Goal: Task Accomplishment & Management: Use online tool/utility

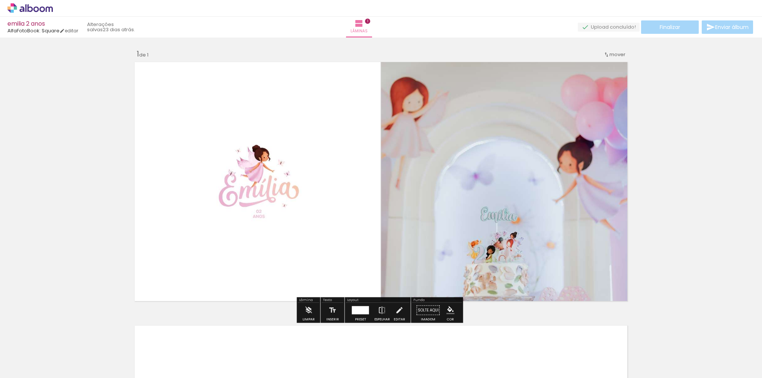
scroll to position [0, 4132]
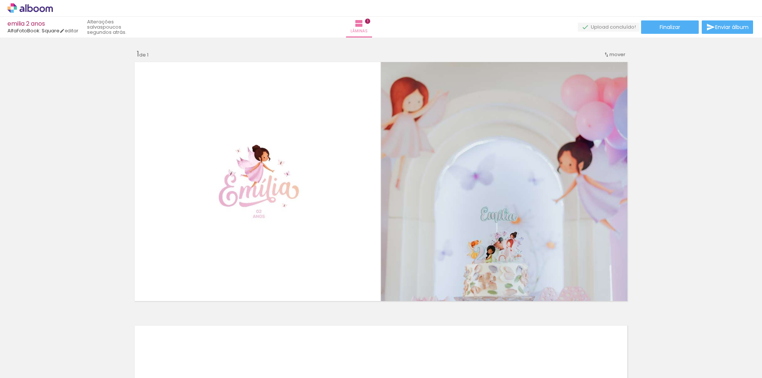
click at [33, 356] on input "Todas as fotos" at bounding box center [21, 356] width 28 height 6
click at [0, 0] on slot "Não utilizadas" at bounding box center [0, 0] width 0 height 0
type input "Não utilizadas"
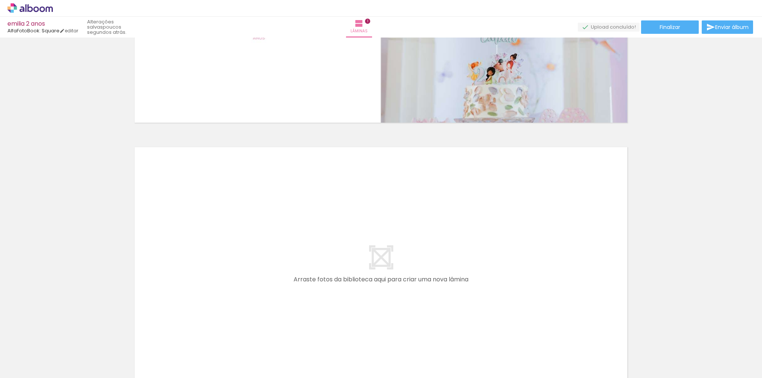
scroll to position [0, 0]
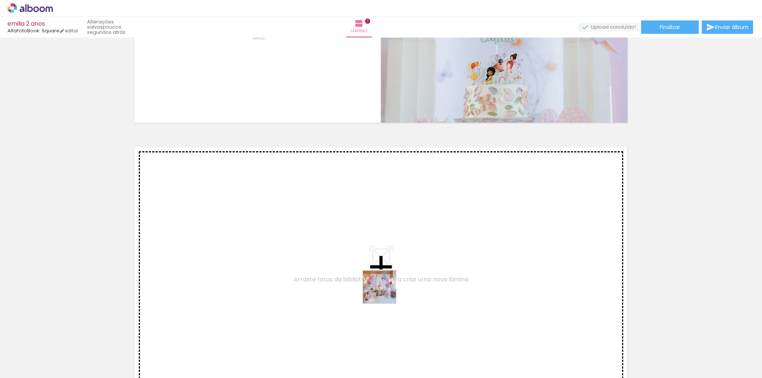
drag, startPoint x: 451, startPoint y: 360, endPoint x: 382, endPoint y: 289, distance: 99.4
click at [382, 289] on quentale-workspace at bounding box center [381, 189] width 762 height 378
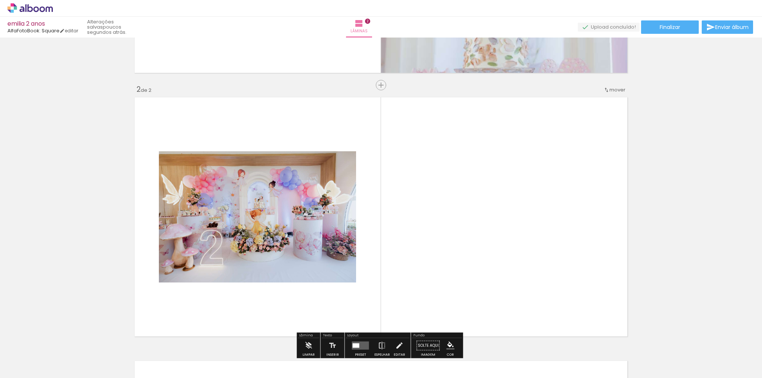
scroll to position [260, 0]
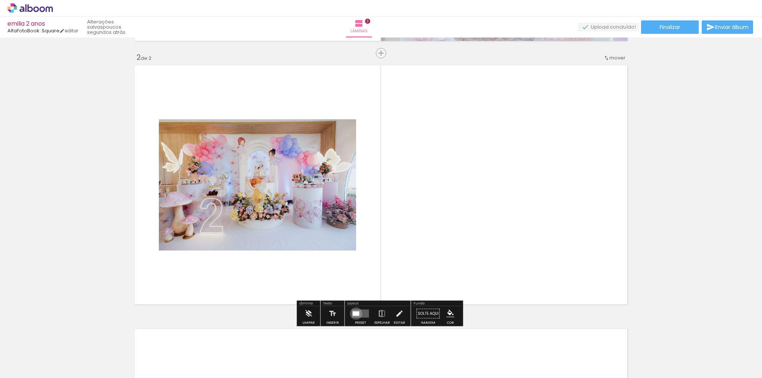
click at [354, 313] on div at bounding box center [356, 314] width 7 height 4
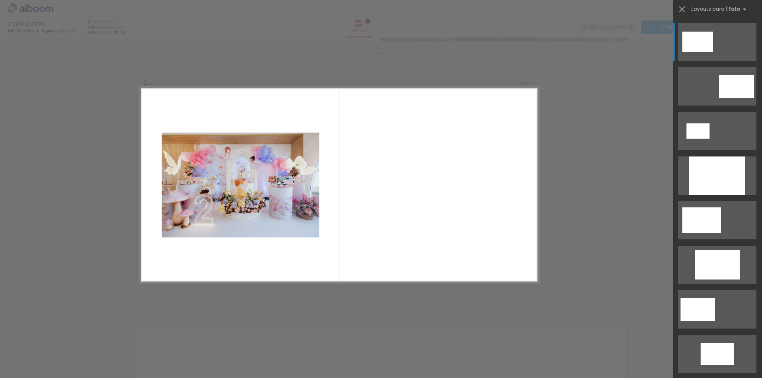
click at [589, 239] on div "Confirmar Cancelar" at bounding box center [381, 181] width 762 height 809
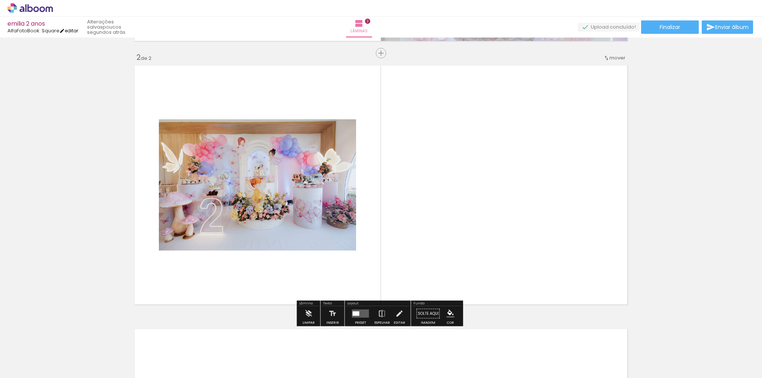
click at [76, 29] on link "editar" at bounding box center [68, 31] width 19 height 6
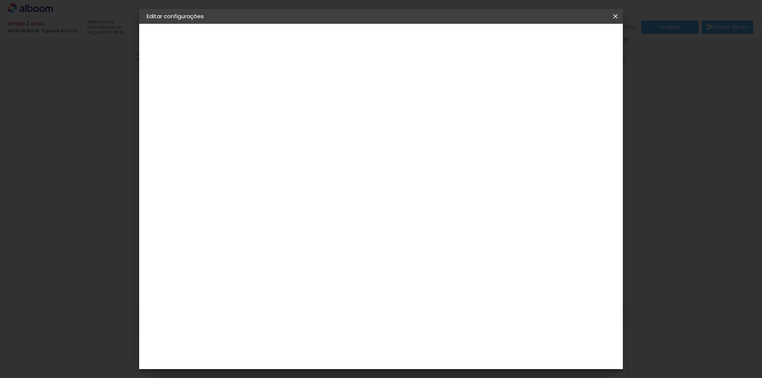
drag, startPoint x: 617, startPoint y: 16, endPoint x: 402, endPoint y: 20, distance: 215.7
click at [617, 16] on iron-icon at bounding box center [615, 16] width 9 height 7
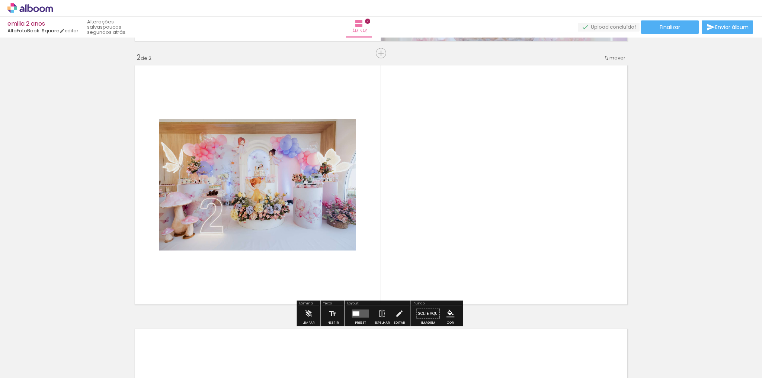
click at [357, 316] on quentale-layouter at bounding box center [360, 314] width 17 height 8
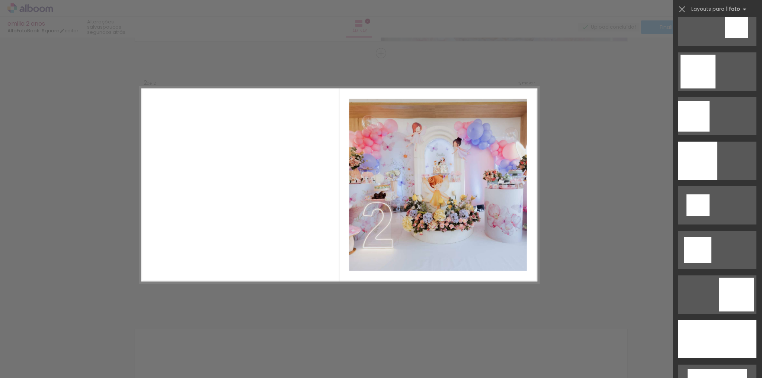
scroll to position [803, 0]
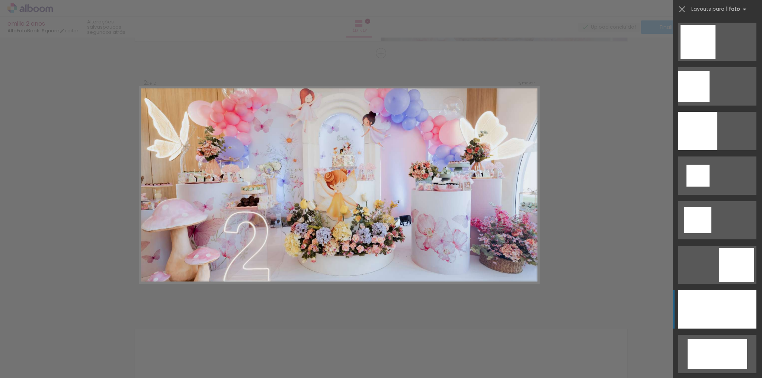
click at [716, 300] on div at bounding box center [717, 309] width 78 height 38
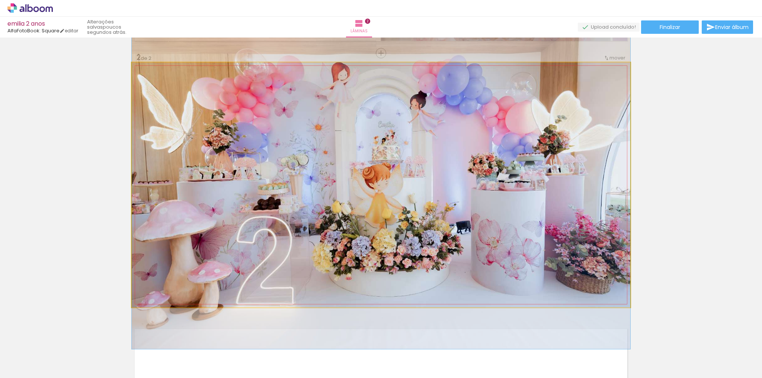
drag, startPoint x: 470, startPoint y: 225, endPoint x: 461, endPoint y: 223, distance: 9.1
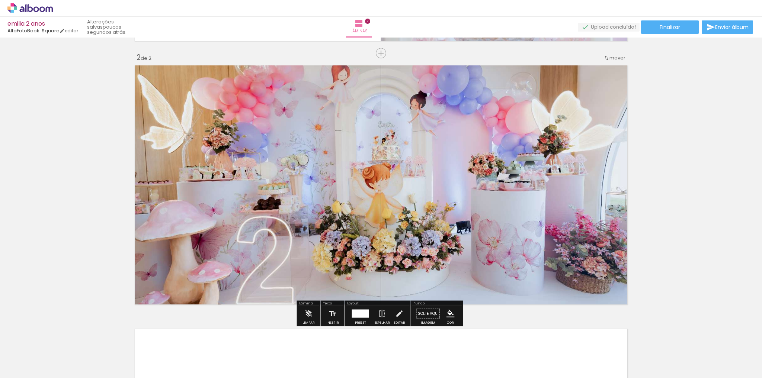
click at [688, 187] on div "Inserir lâmina 1 de 2 Inserir lâmina 2 de 2" at bounding box center [381, 175] width 762 height 791
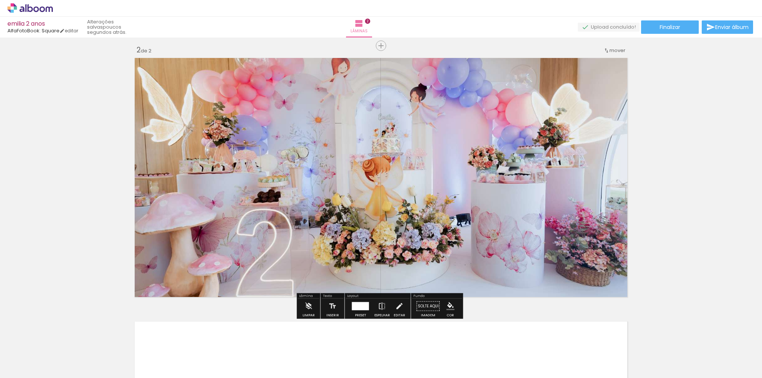
scroll to position [290, 0]
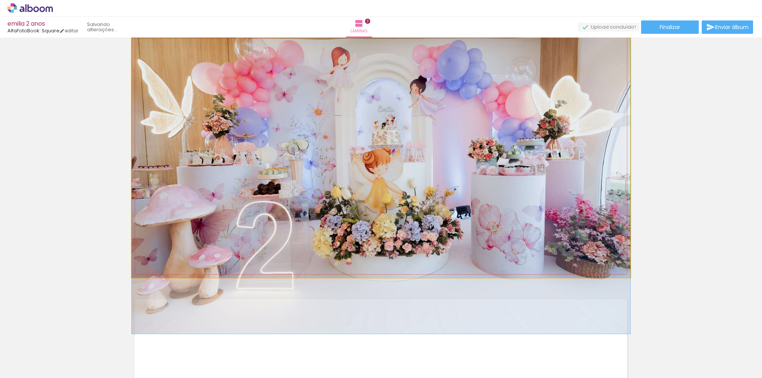
drag, startPoint x: 524, startPoint y: 171, endPoint x: 519, endPoint y: 186, distance: 15.4
click at [574, 179] on quentale-photo at bounding box center [381, 155] width 498 height 245
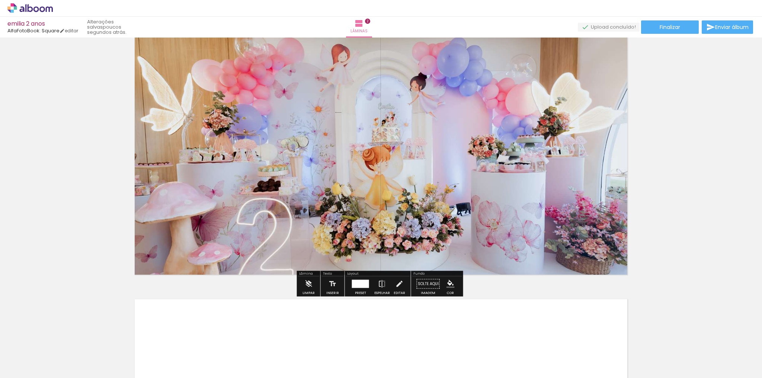
click at [685, 175] on div "Inserir lâmina 1 de 2 Inserir lâmina 2 de 2" at bounding box center [381, 145] width 762 height 791
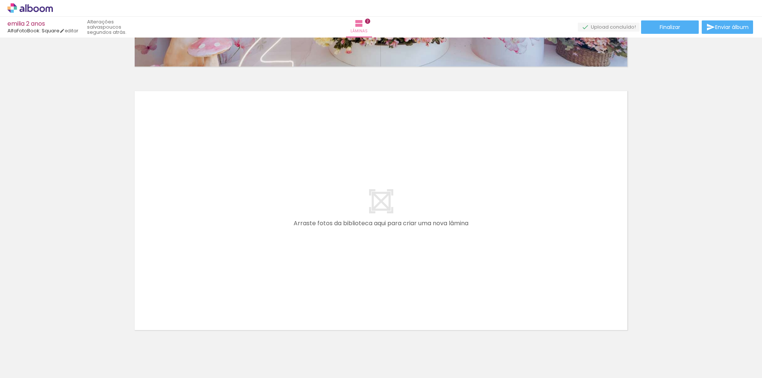
scroll to position [498, 0]
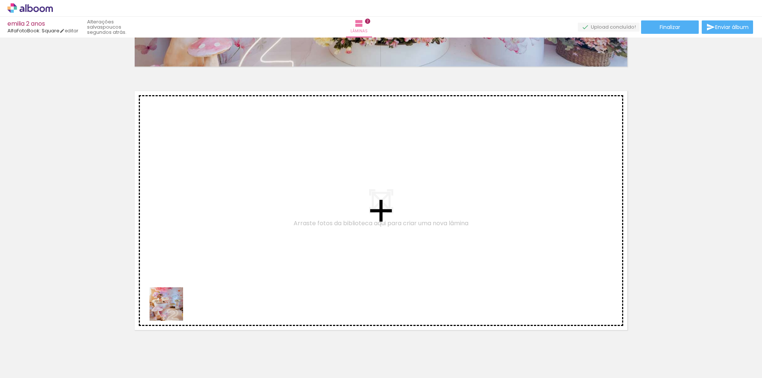
drag, startPoint x: 167, startPoint y: 361, endPoint x: 180, endPoint y: 275, distance: 87.3
click at [180, 275] on quentale-workspace at bounding box center [381, 189] width 762 height 378
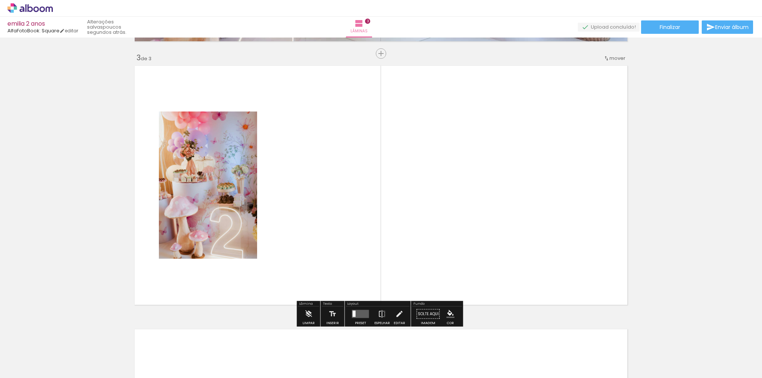
scroll to position [524, 0]
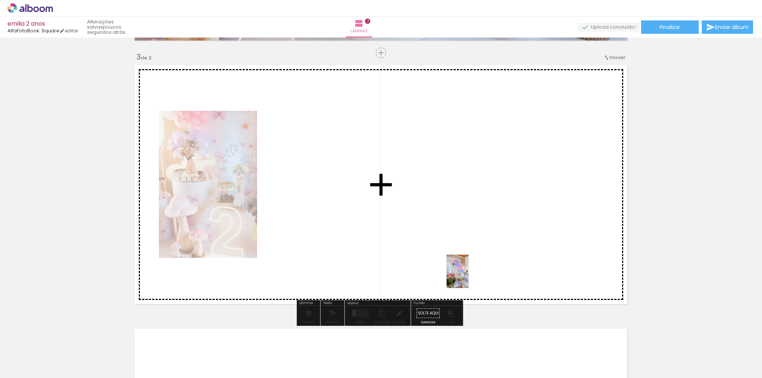
drag, startPoint x: 514, startPoint y: 325, endPoint x: 469, endPoint y: 277, distance: 65.8
click at [469, 277] on quentale-workspace at bounding box center [381, 189] width 762 height 378
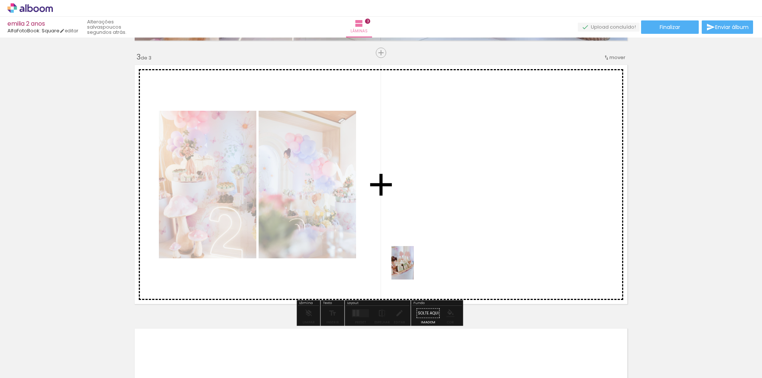
drag, startPoint x: 363, startPoint y: 359, endPoint x: 415, endPoint y: 267, distance: 105.9
click at [415, 267] on quentale-workspace at bounding box center [381, 189] width 762 height 378
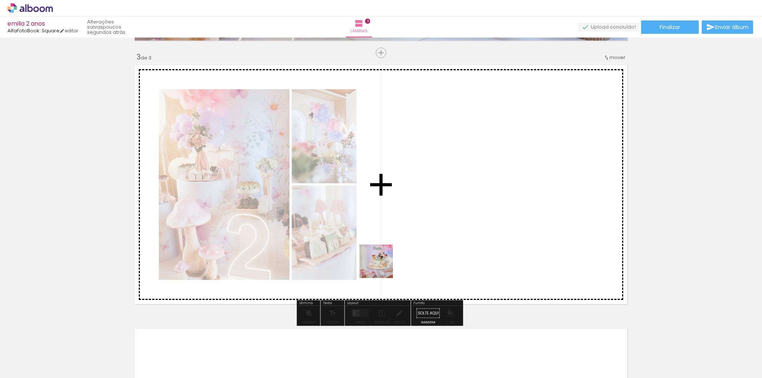
drag, startPoint x: 325, startPoint y: 364, endPoint x: 402, endPoint y: 246, distance: 141.2
click at [402, 246] on quentale-workspace at bounding box center [381, 189] width 762 height 378
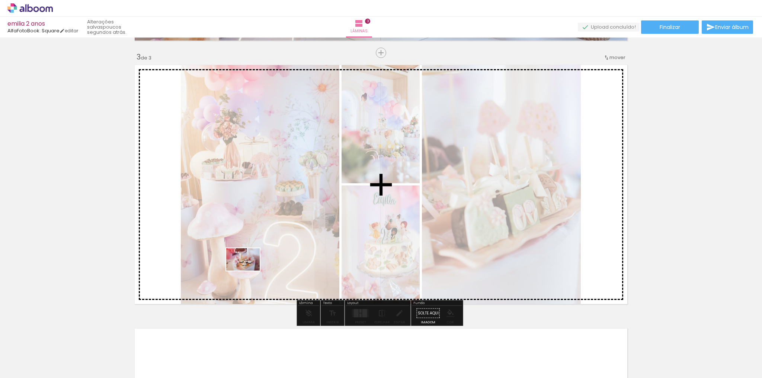
drag, startPoint x: 287, startPoint y: 364, endPoint x: 248, endPoint y: 271, distance: 101.4
click at [248, 271] on quentale-workspace at bounding box center [381, 189] width 762 height 378
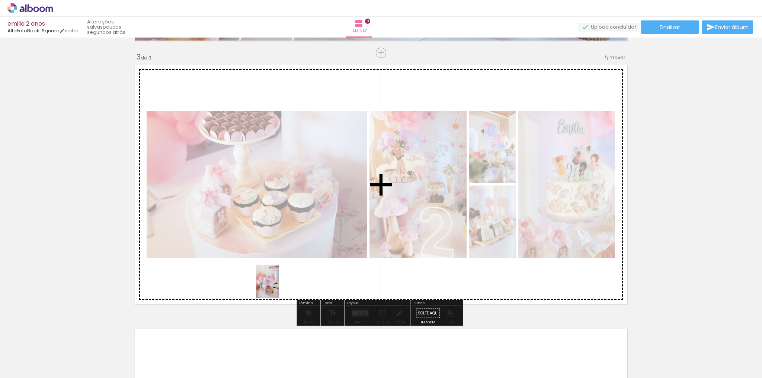
drag, startPoint x: 283, startPoint y: 361, endPoint x: 279, endPoint y: 287, distance: 74.5
click at [279, 287] on quentale-workspace at bounding box center [381, 189] width 762 height 378
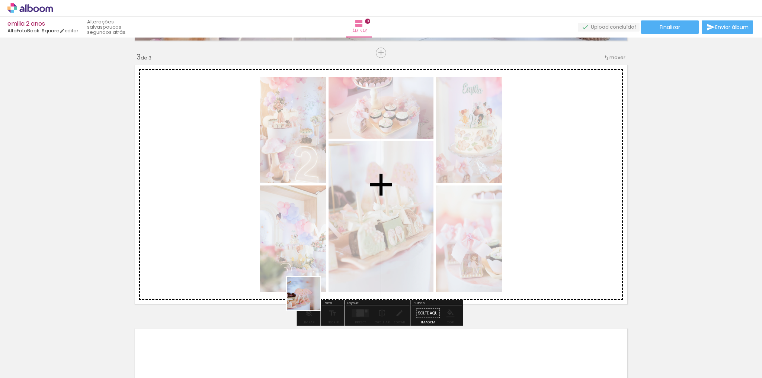
drag, startPoint x: 283, startPoint y: 365, endPoint x: 310, endPoint y: 287, distance: 82.4
click at [310, 287] on quentale-workspace at bounding box center [381, 189] width 762 height 378
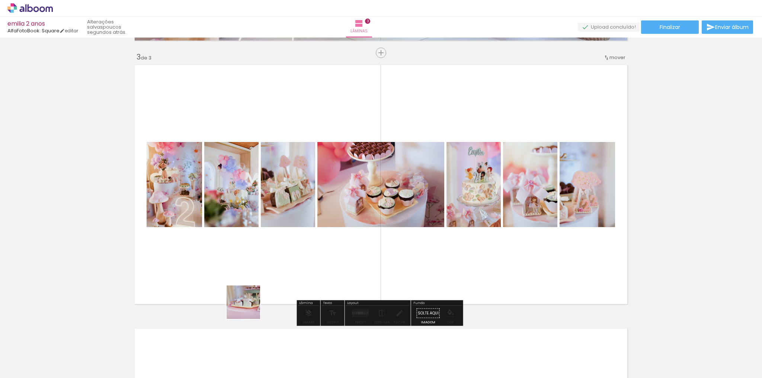
drag, startPoint x: 251, startPoint y: 353, endPoint x: 244, endPoint y: 280, distance: 73.2
click at [244, 280] on quentale-workspace at bounding box center [381, 189] width 762 height 378
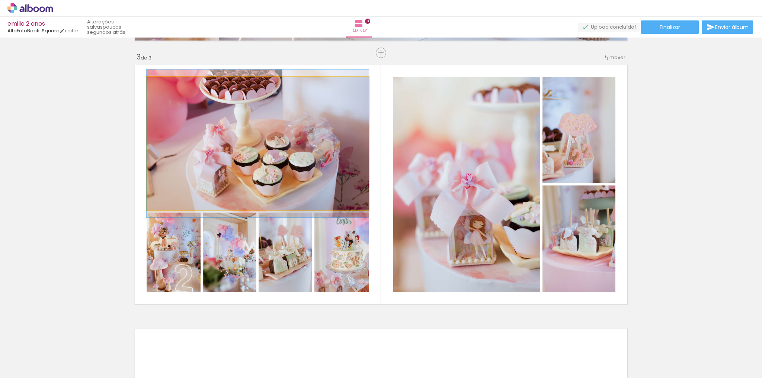
click at [279, 157] on quentale-photo at bounding box center [258, 143] width 222 height 133
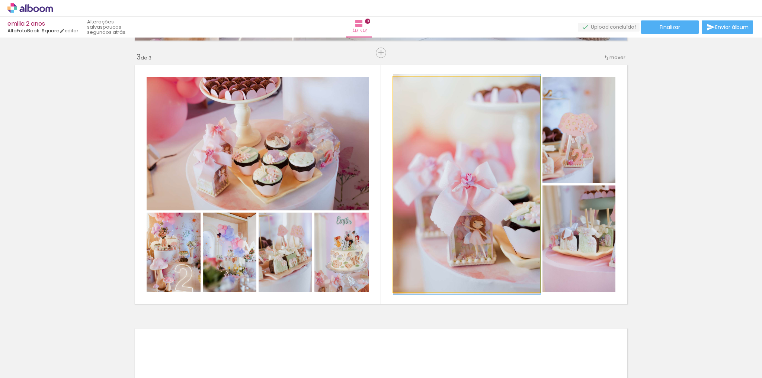
click at [464, 178] on quentale-photo at bounding box center [466, 184] width 147 height 215
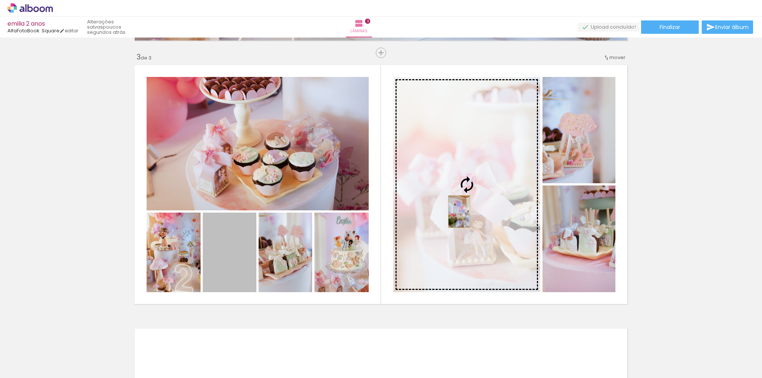
drag, startPoint x: 229, startPoint y: 266, endPoint x: 457, endPoint y: 212, distance: 234.0
click at [0, 0] on slot at bounding box center [0, 0] width 0 height 0
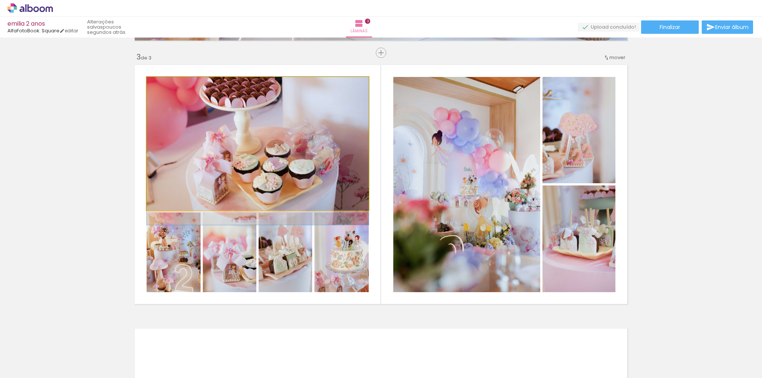
drag, startPoint x: 250, startPoint y: 163, endPoint x: 243, endPoint y: 177, distance: 15.0
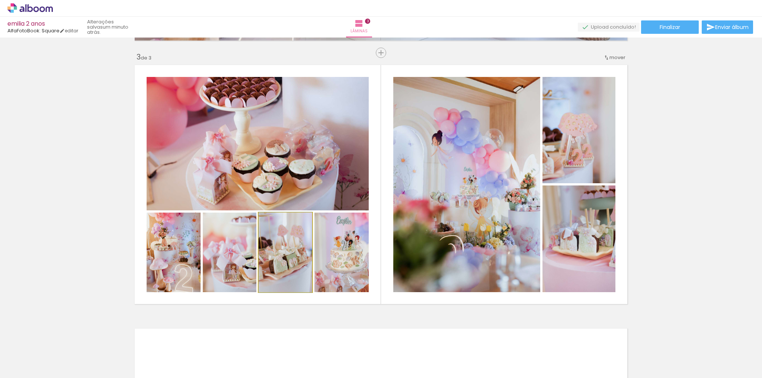
click at [283, 256] on quentale-photo at bounding box center [285, 253] width 54 height 80
click at [283, 259] on quentale-photo at bounding box center [285, 253] width 54 height 80
type paper-slider "118"
click at [277, 218] on div at bounding box center [280, 220] width 7 height 7
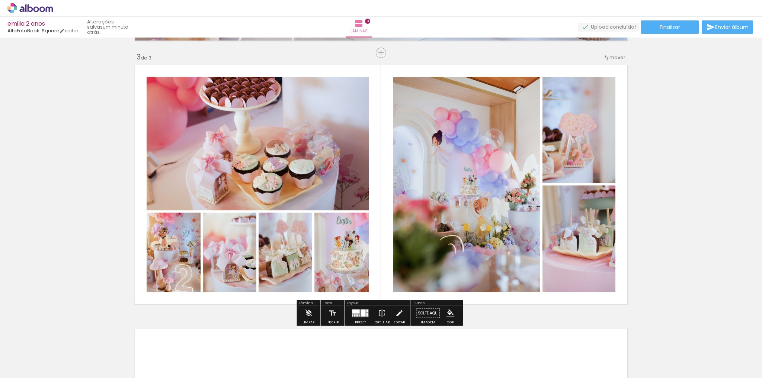
click at [279, 255] on paper-item at bounding box center [282, 254] width 13 height 5
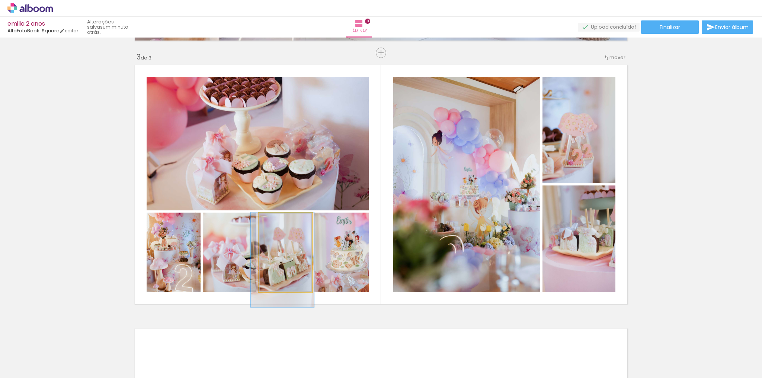
drag, startPoint x: 293, startPoint y: 259, endPoint x: 290, endPoint y: 268, distance: 10.1
click at [228, 275] on quentale-photo at bounding box center [230, 253] width 54 height 80
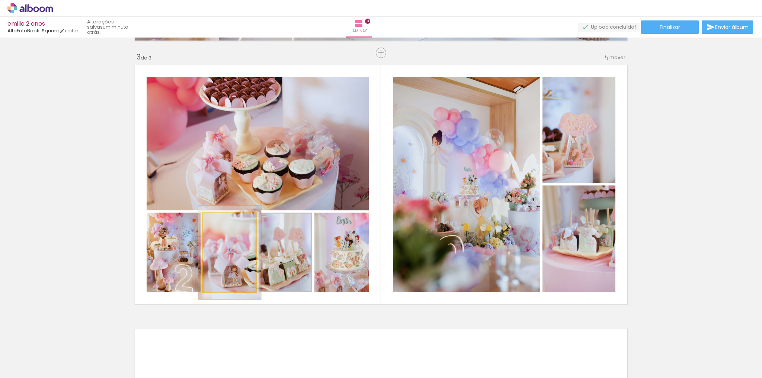
drag, startPoint x: 219, startPoint y: 219, endPoint x: 223, endPoint y: 219, distance: 4.1
type paper-slider "117"
click at [223, 219] on div at bounding box center [224, 220] width 7 height 7
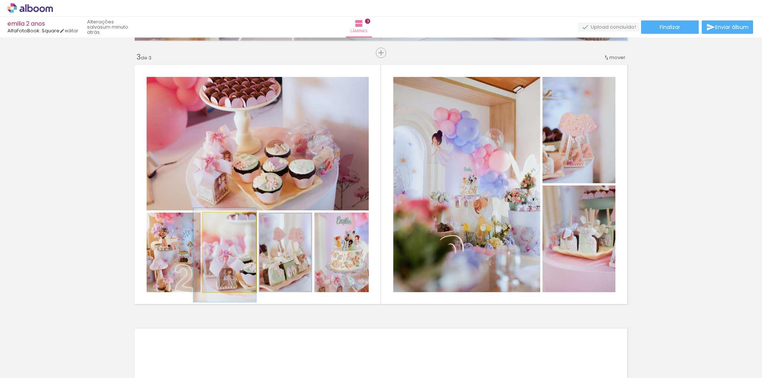
drag, startPoint x: 207, startPoint y: 262, endPoint x: 199, endPoint y: 265, distance: 8.2
click at [199, 265] on quentale-layouter at bounding box center [381, 184] width 498 height 245
click at [162, 276] on quentale-photo at bounding box center [174, 253] width 54 height 80
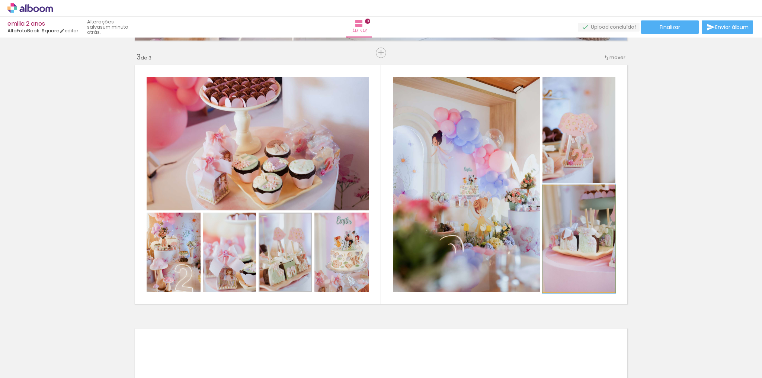
click at [569, 254] on quentale-photo at bounding box center [578, 239] width 73 height 107
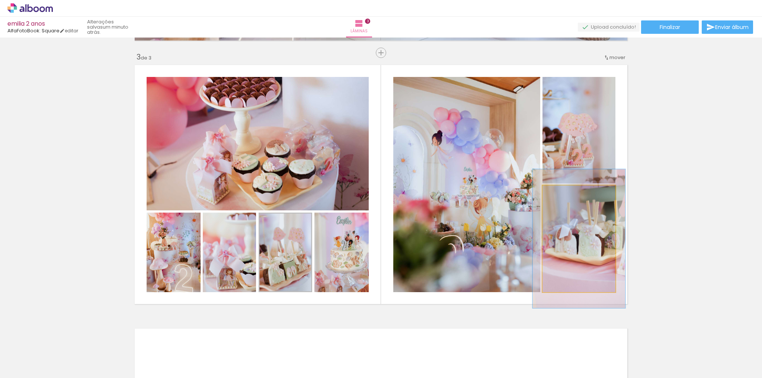
drag, startPoint x: 559, startPoint y: 193, endPoint x: 566, endPoint y: 190, distance: 7.5
click at [566, 190] on div at bounding box center [566, 193] width 7 height 7
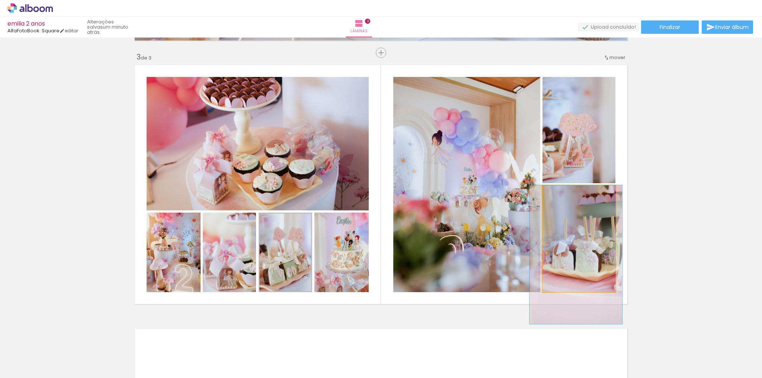
drag, startPoint x: 583, startPoint y: 248, endPoint x: 580, endPoint y: 277, distance: 28.8
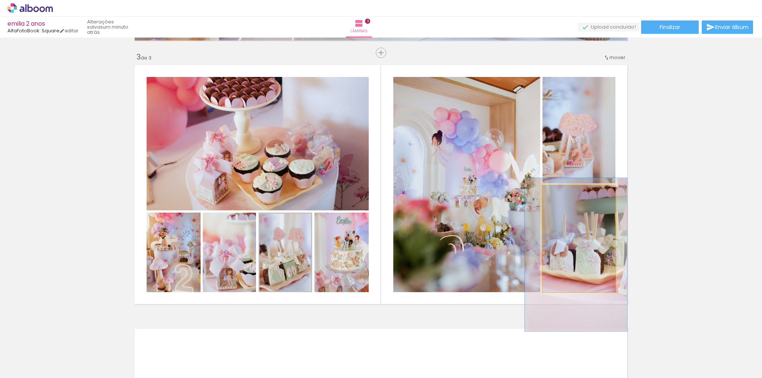
drag, startPoint x: 566, startPoint y: 194, endPoint x: 570, endPoint y: 193, distance: 4.2
type paper-slider "141"
click at [570, 193] on div at bounding box center [571, 193] width 7 height 7
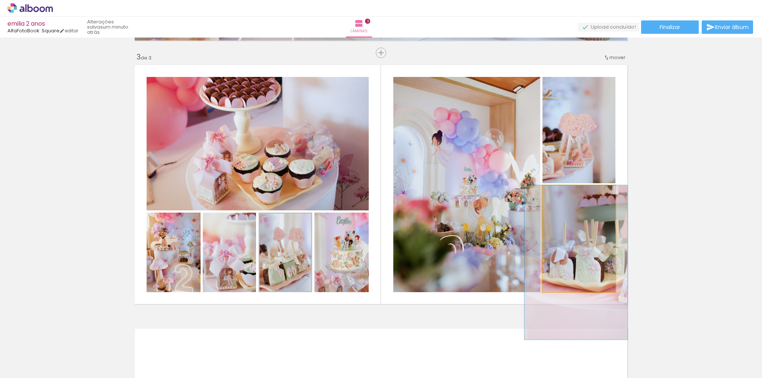
drag, startPoint x: 584, startPoint y: 258, endPoint x: 584, endPoint y: 269, distance: 10.8
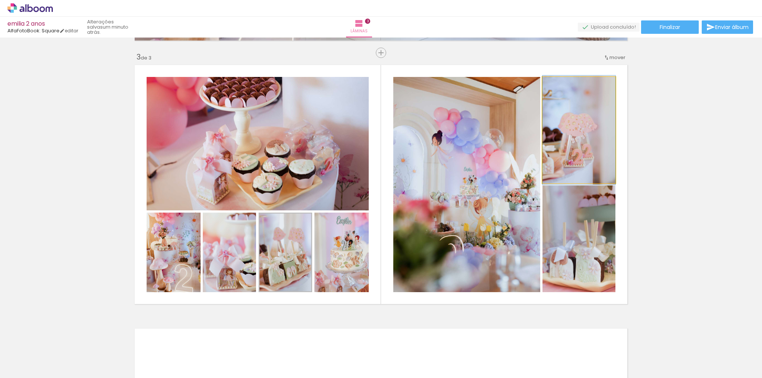
click at [556, 85] on div at bounding box center [559, 84] width 7 height 7
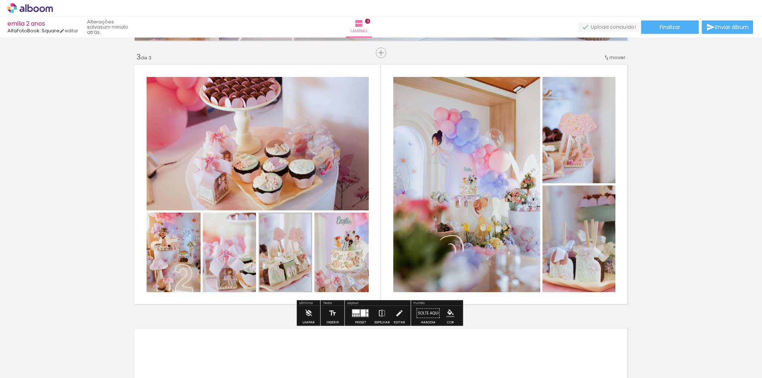
click at [646, 128] on div "Inserir lâmina 1 de 3 Inserir lâmina 2 de 3 Inserir lâmina 3 de 3" at bounding box center [381, 43] width 762 height 1055
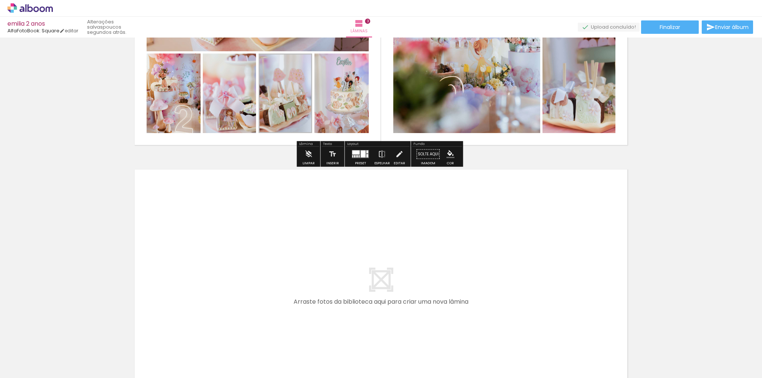
scroll to position [703, 0]
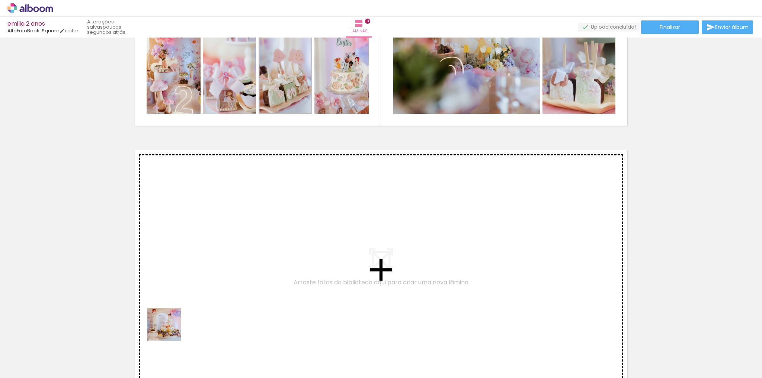
drag, startPoint x: 158, startPoint y: 360, endPoint x: 175, endPoint y: 314, distance: 49.3
click at [175, 314] on quentale-workspace at bounding box center [381, 189] width 762 height 378
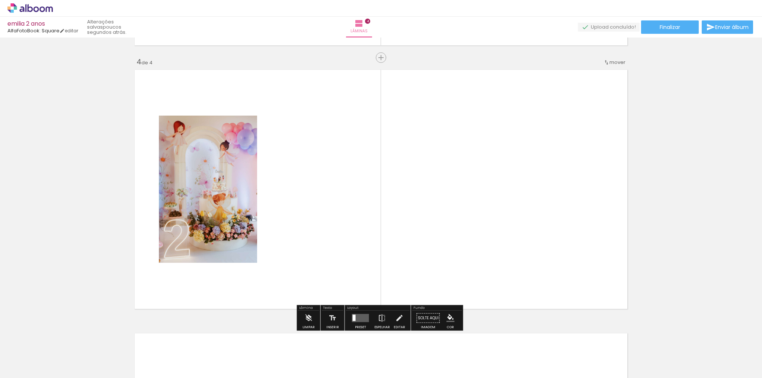
scroll to position [788, 0]
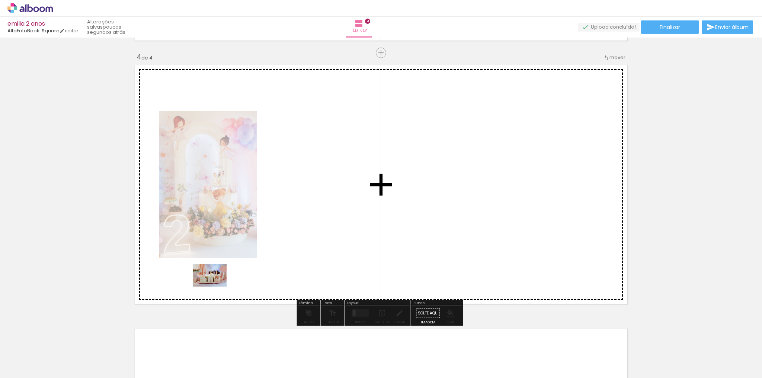
drag, startPoint x: 196, startPoint y: 357, endPoint x: 215, endPoint y: 287, distance: 72.8
click at [215, 287] on quentale-workspace at bounding box center [381, 189] width 762 height 378
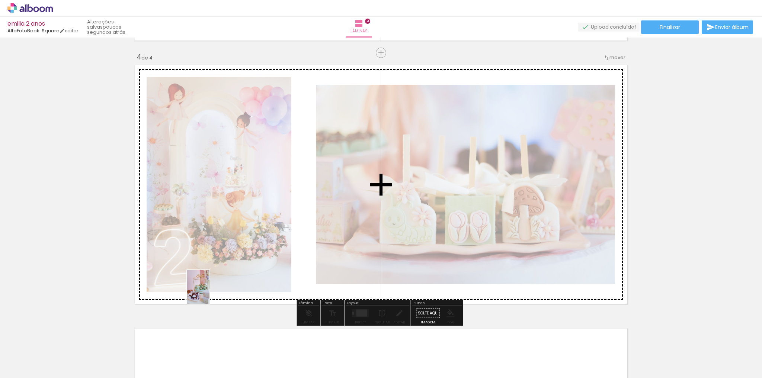
drag, startPoint x: 166, startPoint y: 355, endPoint x: 209, endPoint y: 293, distance: 76.1
click at [209, 293] on quentale-workspace at bounding box center [381, 189] width 762 height 378
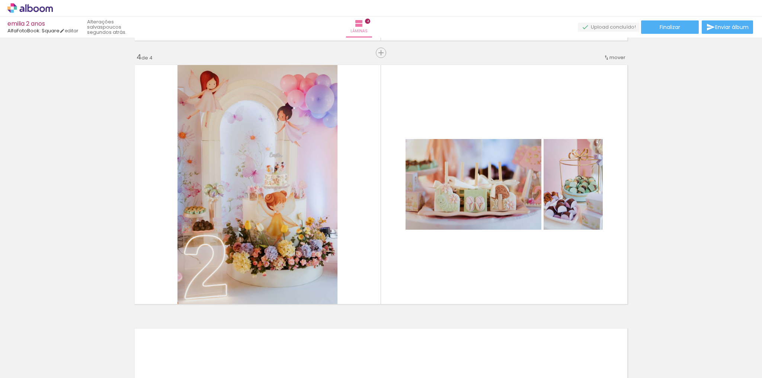
scroll to position [0, 3591]
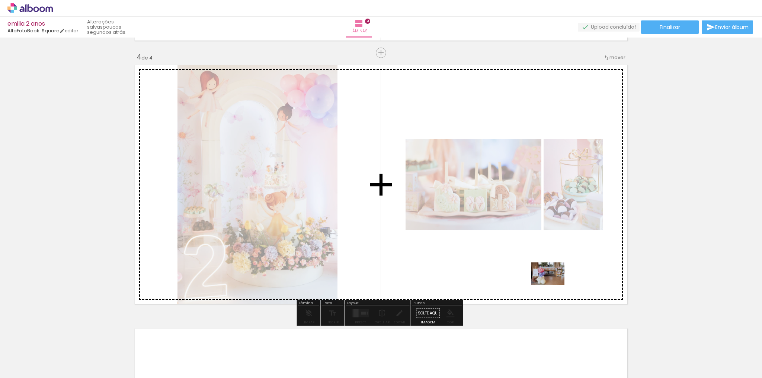
drag, startPoint x: 691, startPoint y: 357, endPoint x: 553, endPoint y: 285, distance: 155.7
click at [553, 285] on quentale-workspace at bounding box center [381, 189] width 762 height 378
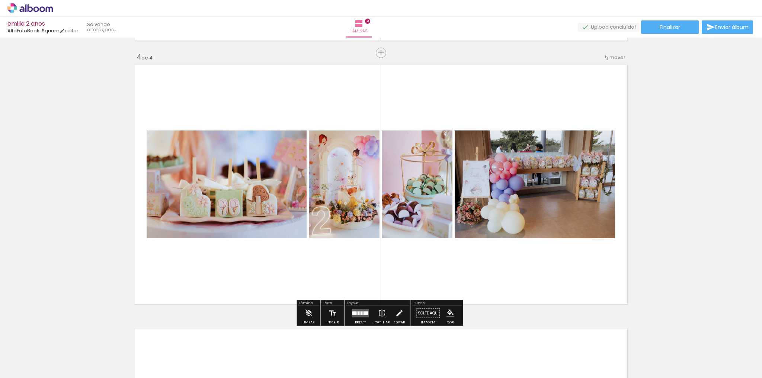
scroll to position [0, 3549]
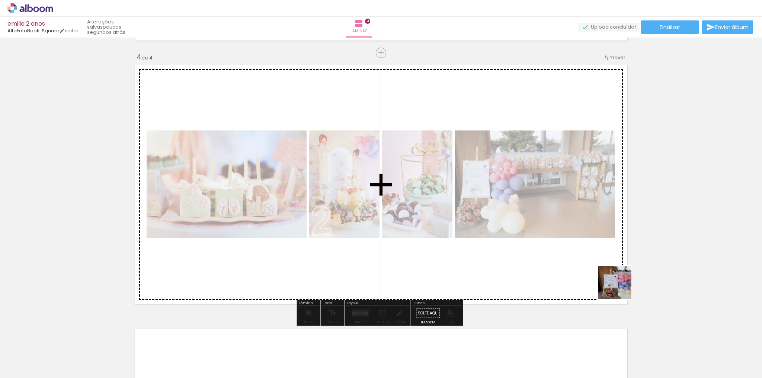
drag, startPoint x: 735, startPoint y: 354, endPoint x: 599, endPoint y: 280, distance: 154.3
click at [599, 280] on quentale-workspace at bounding box center [381, 189] width 762 height 378
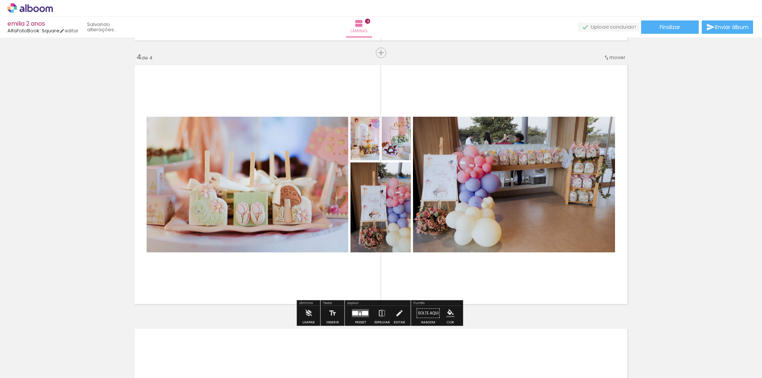
scroll to position [0, 3508]
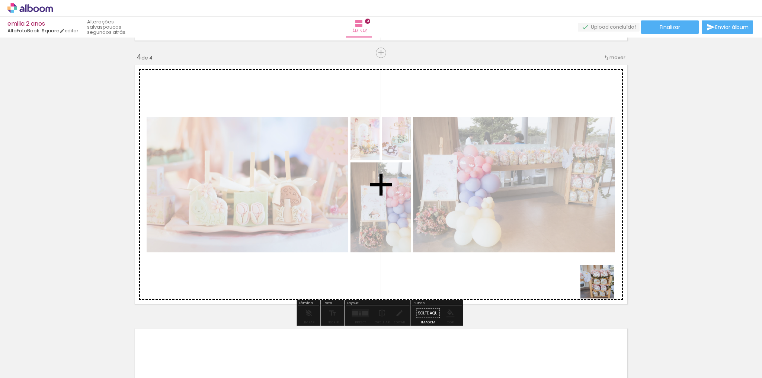
drag, startPoint x: 736, startPoint y: 356, endPoint x: 559, endPoint y: 272, distance: 196.6
click at [559, 272] on quentale-workspace at bounding box center [381, 189] width 762 height 378
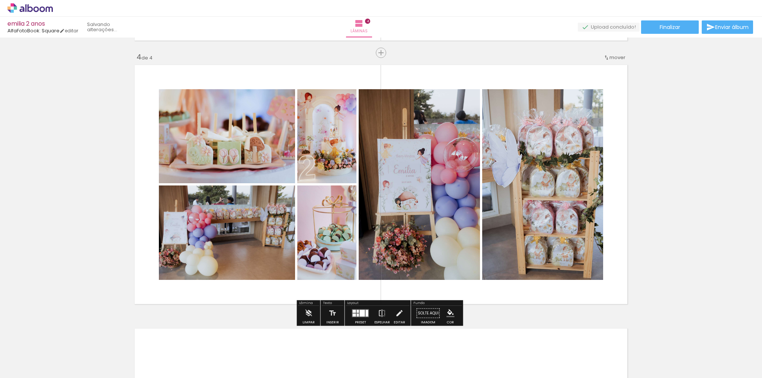
scroll to position [0, 3466]
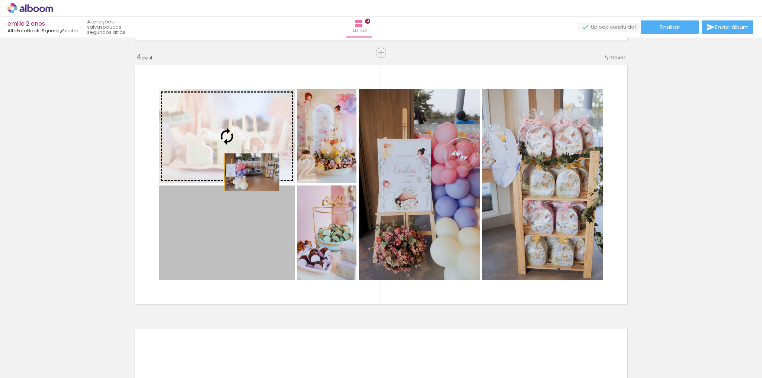
drag, startPoint x: 250, startPoint y: 234, endPoint x: 250, endPoint y: 172, distance: 62.1
click at [0, 0] on slot at bounding box center [0, 0] width 0 height 0
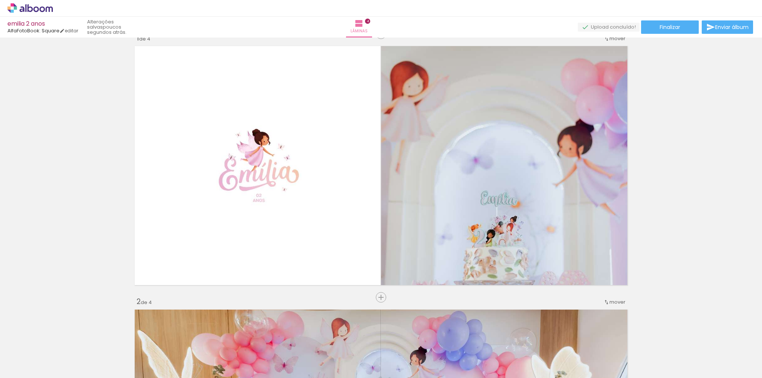
scroll to position [15, 0]
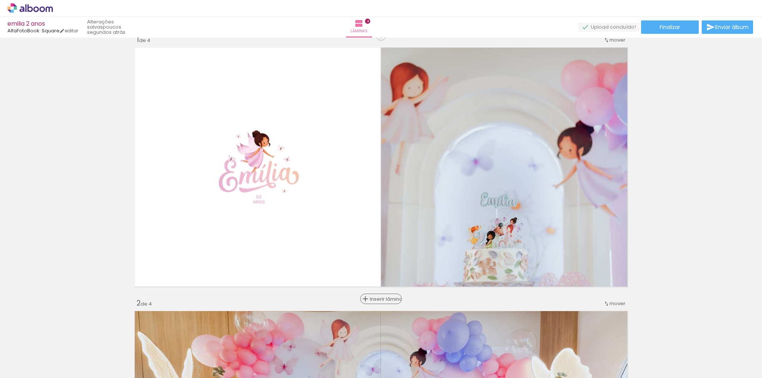
click at [379, 297] on span "Inserir lâmina" at bounding box center [384, 299] width 29 height 5
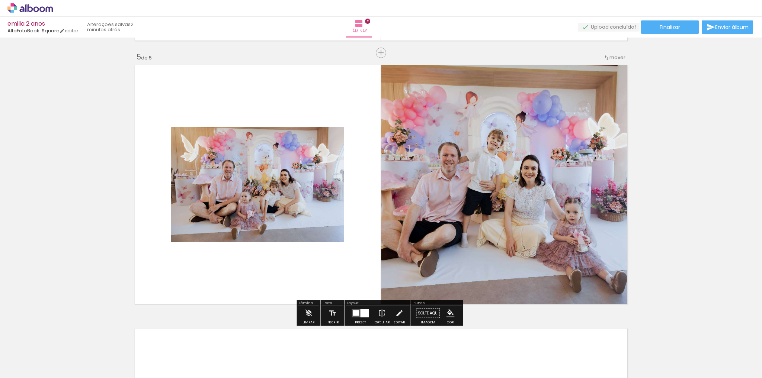
scroll to position [0, 3]
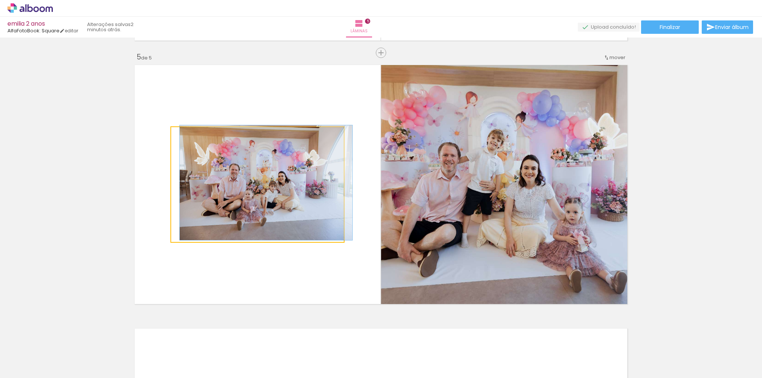
drag, startPoint x: 189, startPoint y: 136, endPoint x: 178, endPoint y: 136, distance: 11.5
type paper-slider "100"
click at [178, 136] on div at bounding box center [199, 134] width 52 height 11
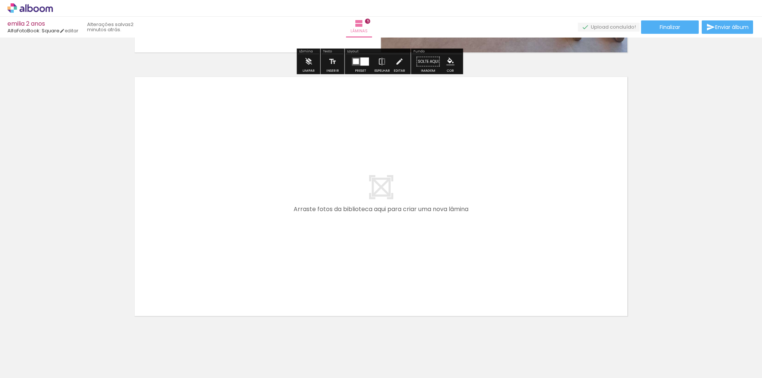
scroll to position [1316, 0]
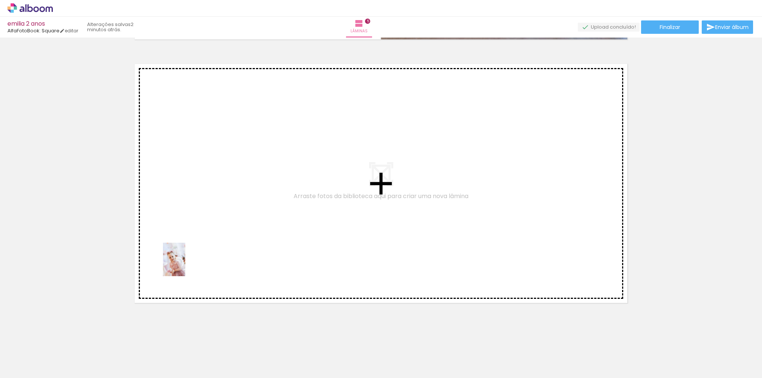
drag, startPoint x: 164, startPoint y: 363, endPoint x: 185, endPoint y: 265, distance: 99.6
click at [185, 265] on quentale-workspace at bounding box center [381, 189] width 762 height 378
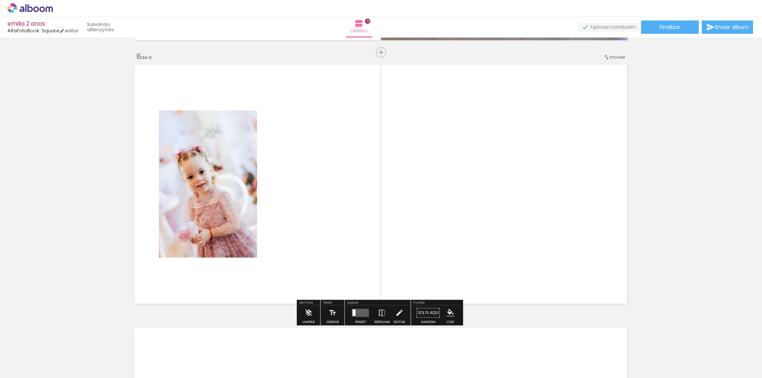
scroll to position [1315, 0]
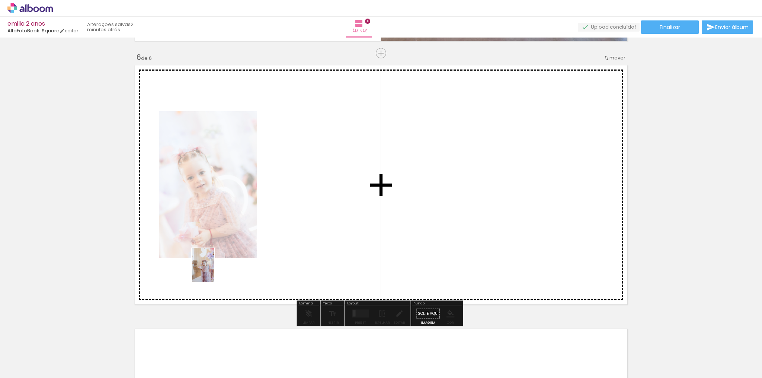
drag, startPoint x: 165, startPoint y: 360, endPoint x: 214, endPoint y: 271, distance: 101.7
click at [214, 271] on quentale-workspace at bounding box center [381, 189] width 762 height 378
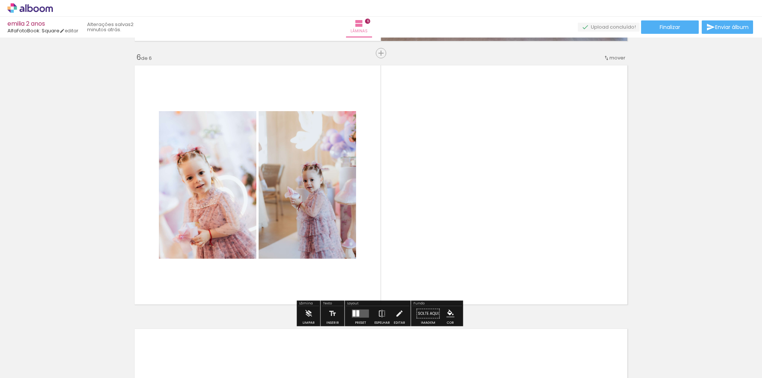
click at [200, 355] on div at bounding box center [196, 353] width 25 height 37
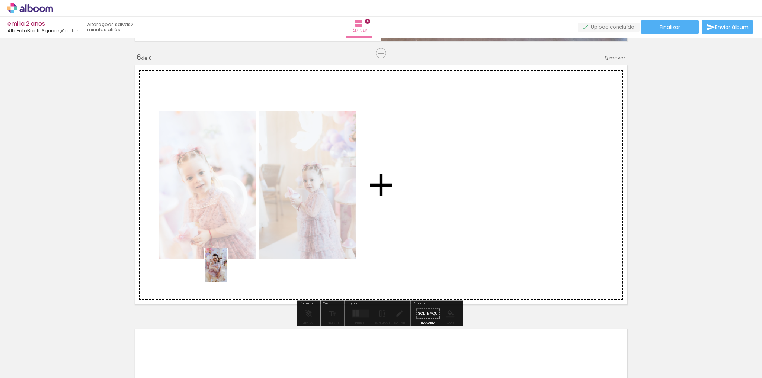
drag, startPoint x: 200, startPoint y: 355, endPoint x: 227, endPoint y: 271, distance: 88.3
click at [227, 271] on quentale-workspace at bounding box center [381, 189] width 762 height 378
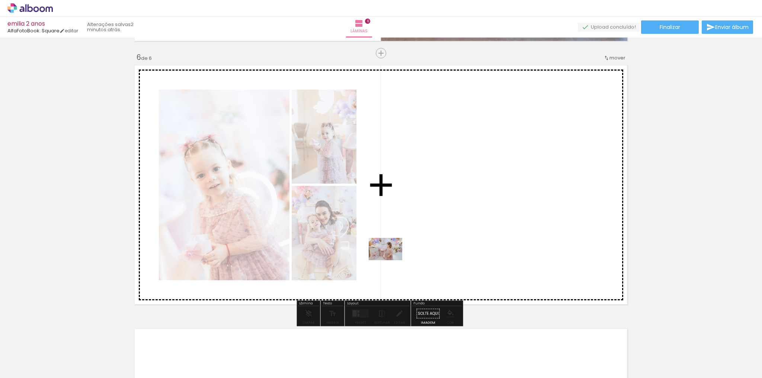
drag, startPoint x: 286, startPoint y: 355, endPoint x: 396, endPoint y: 257, distance: 147.5
click at [396, 257] on quentale-workspace at bounding box center [381, 189] width 762 height 378
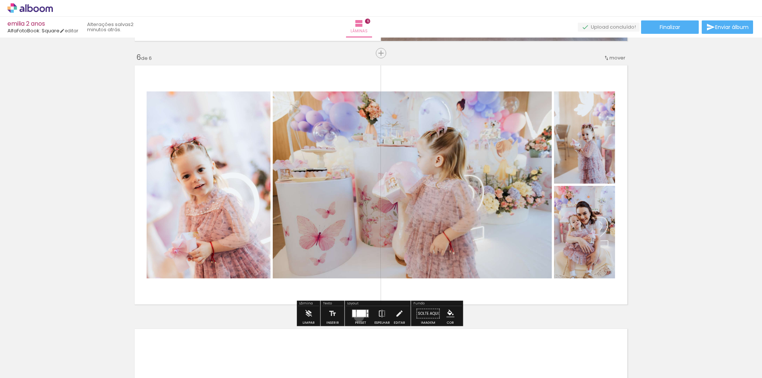
click at [357, 316] on div at bounding box center [361, 313] width 9 height 7
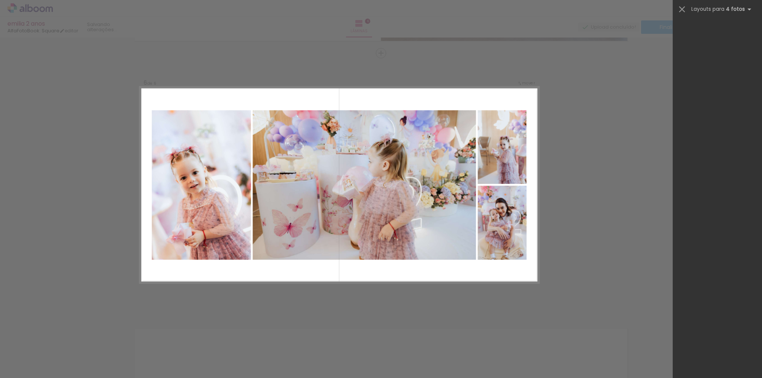
scroll to position [0, 0]
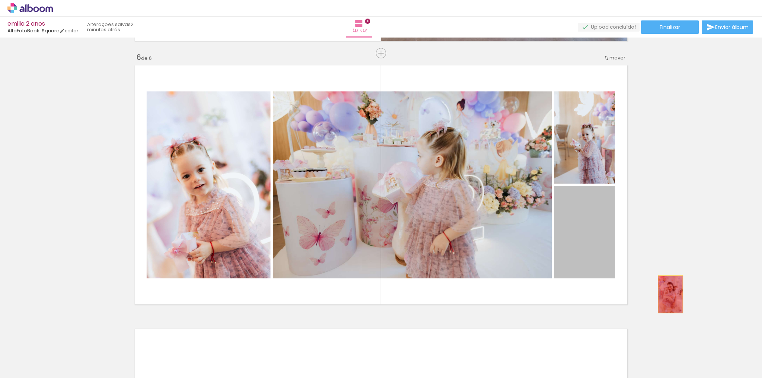
drag, startPoint x: 577, startPoint y: 243, endPoint x: 684, endPoint y: 304, distance: 123.2
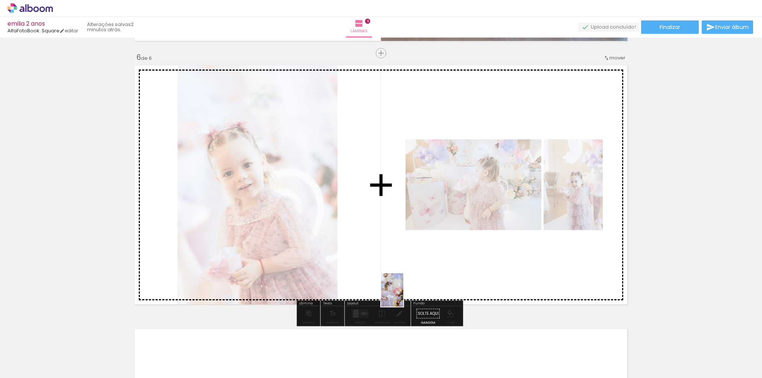
drag, startPoint x: 158, startPoint y: 364, endPoint x: 403, endPoint y: 296, distance: 254.1
click at [403, 296] on quentale-workspace at bounding box center [381, 189] width 762 height 378
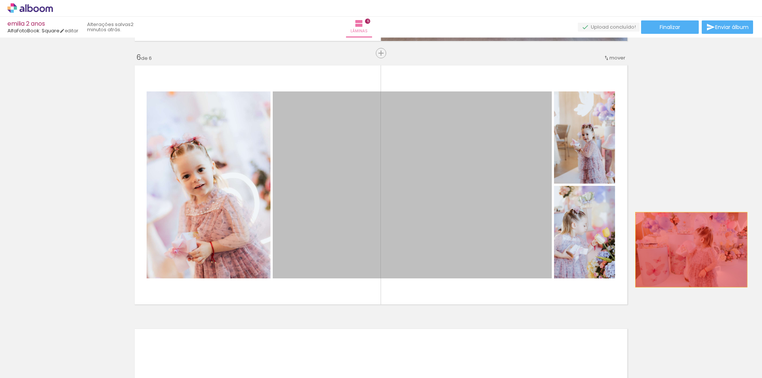
drag, startPoint x: 429, startPoint y: 208, endPoint x: 690, endPoint y: 249, distance: 263.5
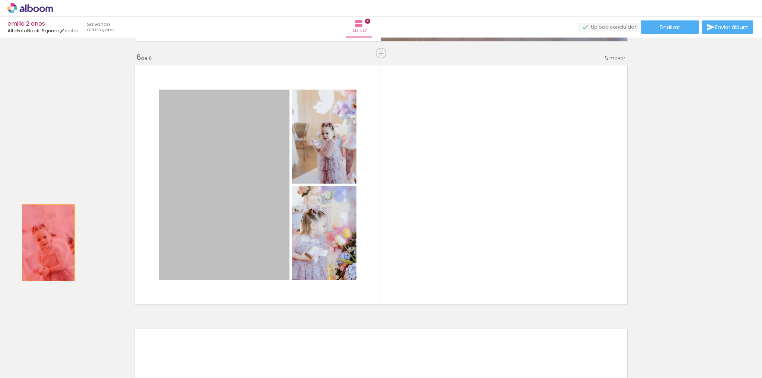
drag, startPoint x: 205, startPoint y: 224, endPoint x: 44, endPoint y: 243, distance: 162.5
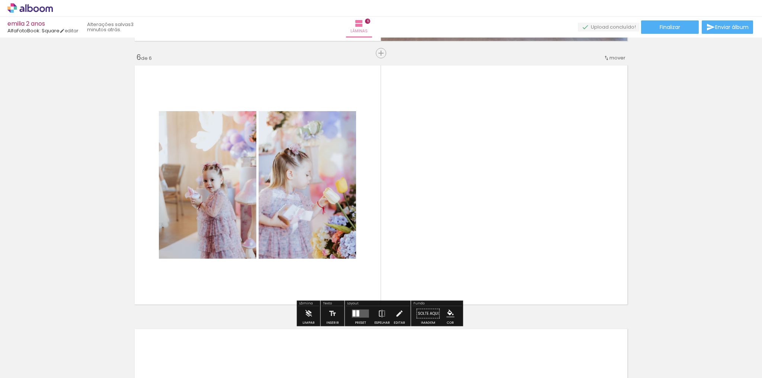
click at [358, 313] on quentale-layouter at bounding box center [360, 314] width 17 height 8
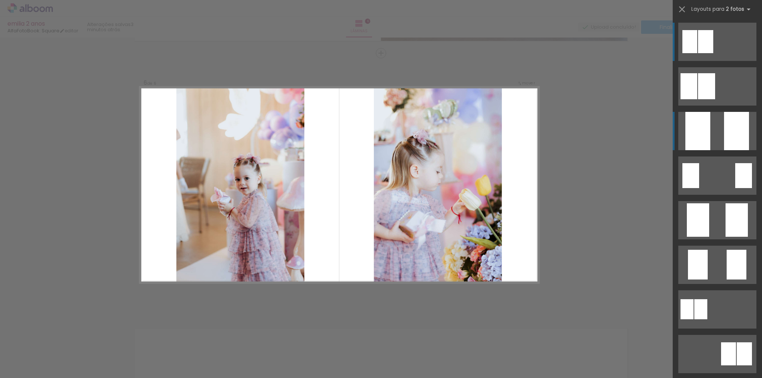
click at [711, 126] on quentale-layouter at bounding box center [717, 131] width 78 height 38
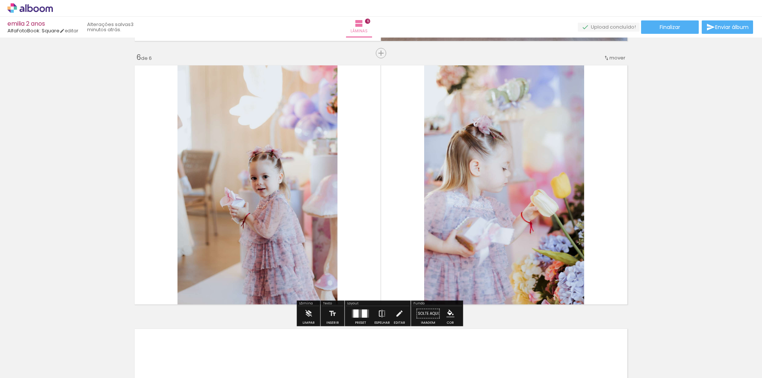
click at [381, 312] on iron-icon at bounding box center [382, 313] width 8 height 15
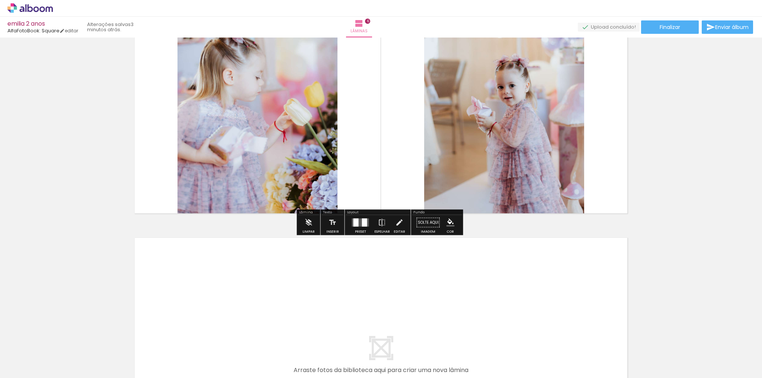
scroll to position [1374, 0]
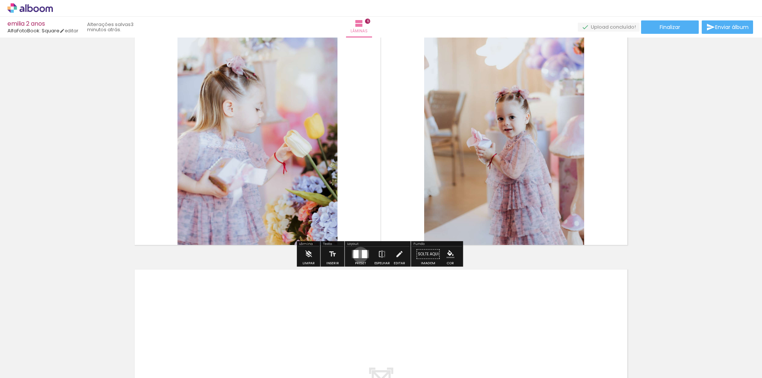
click at [358, 254] on quentale-layouter at bounding box center [360, 254] width 17 height 8
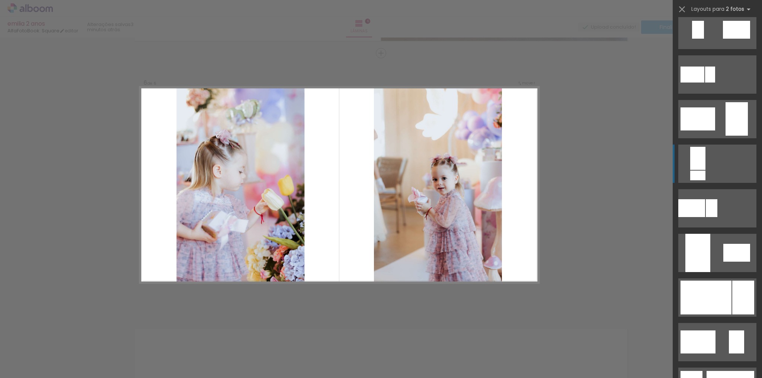
scroll to position [1328, 0]
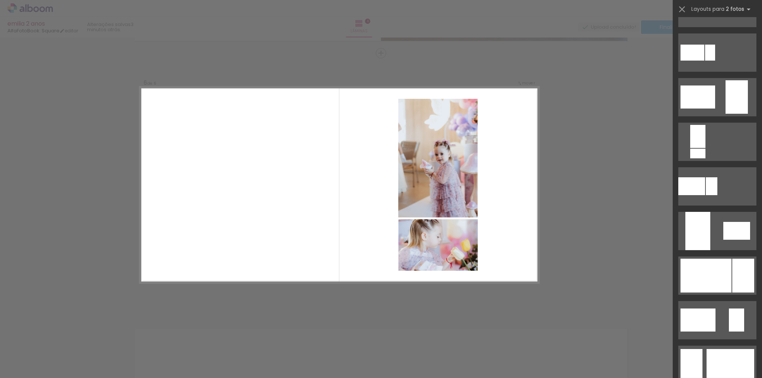
drag, startPoint x: 752, startPoint y: 147, endPoint x: 584, endPoint y: 152, distance: 168.1
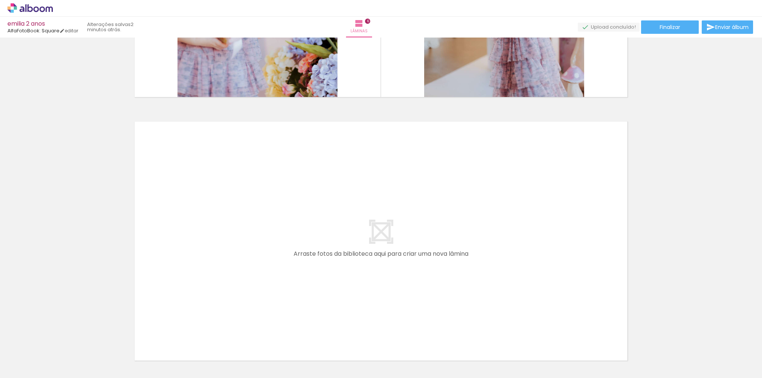
scroll to position [1523, 0]
drag, startPoint x: 76, startPoint y: 357, endPoint x: 58, endPoint y: 254, distance: 103.8
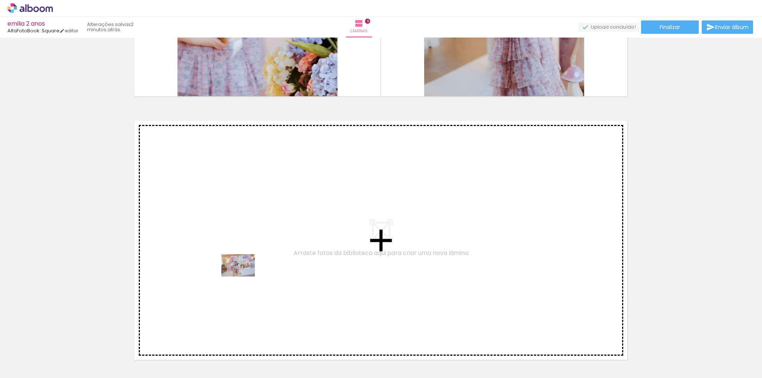
drag, startPoint x: 246, startPoint y: 361, endPoint x: 243, endPoint y: 276, distance: 85.9
click at [243, 276] on quentale-workspace at bounding box center [381, 189] width 762 height 378
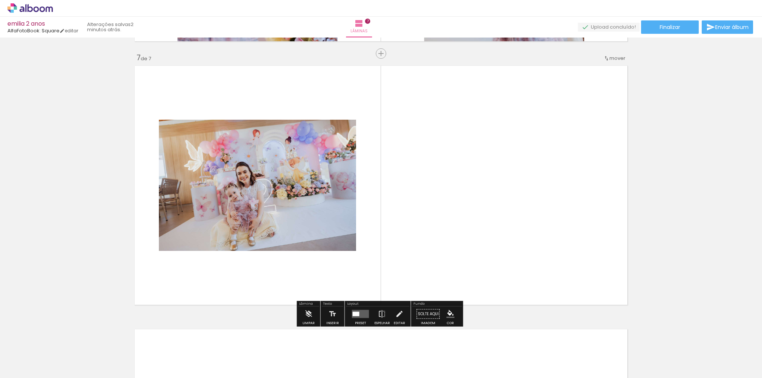
scroll to position [1579, 0]
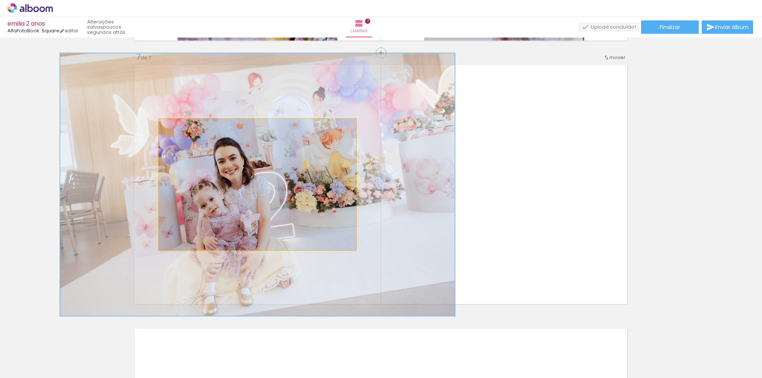
drag, startPoint x: 174, startPoint y: 128, endPoint x: 204, endPoint y: 125, distance: 29.9
type paper-slider "200"
click at [204, 125] on div at bounding box center [202, 127] width 12 height 12
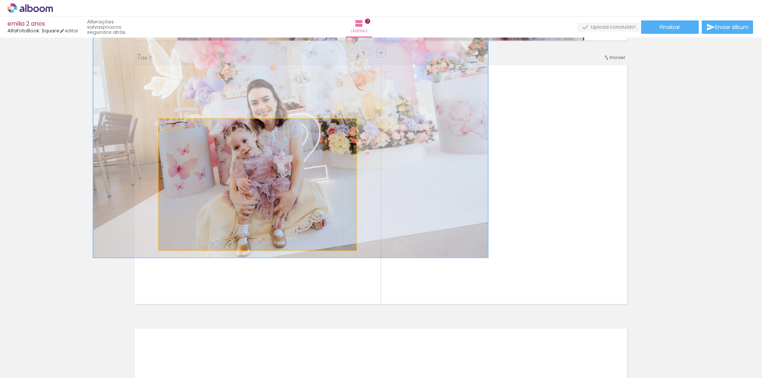
drag, startPoint x: 230, startPoint y: 183, endPoint x: 265, endPoint y: 125, distance: 67.5
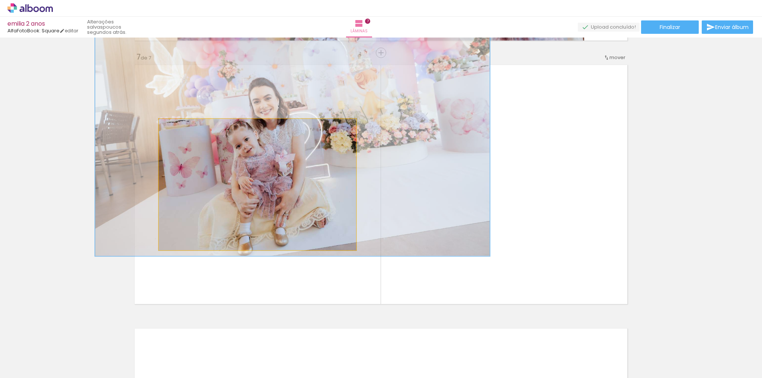
click at [267, 195] on quentale-photo at bounding box center [257, 184] width 197 height 131
click at [223, 216] on quentale-photo at bounding box center [257, 184] width 197 height 131
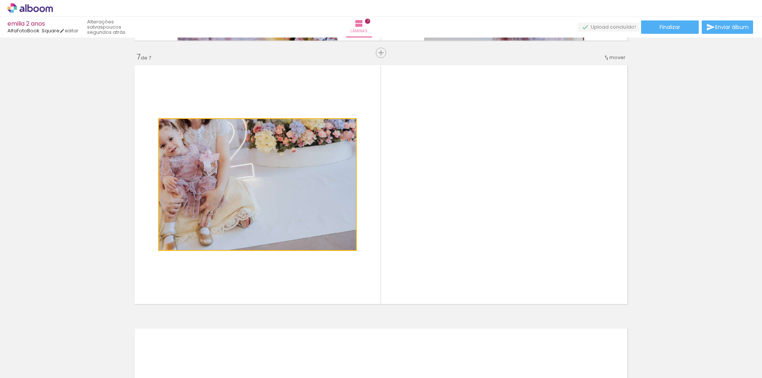
drag, startPoint x: 227, startPoint y: 221, endPoint x: 0, endPoint y: 230, distance: 227.4
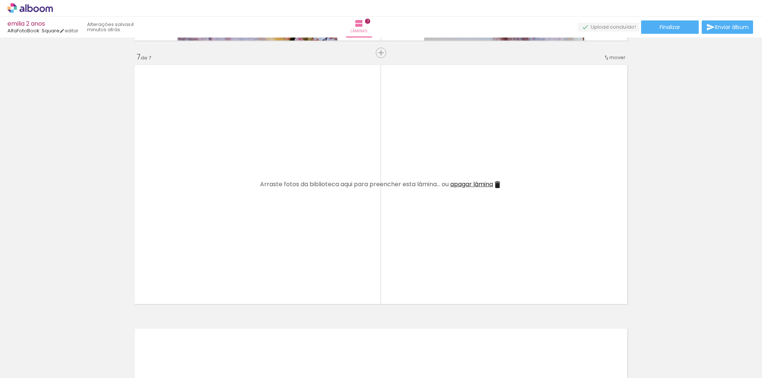
click at [226, 341] on iron-icon at bounding box center [222, 338] width 8 height 8
click at [25, 372] on span "Adicionar Fotos" at bounding box center [26, 374] width 22 height 8
click at [0, 0] on input "file" at bounding box center [0, 0] width 0 height 0
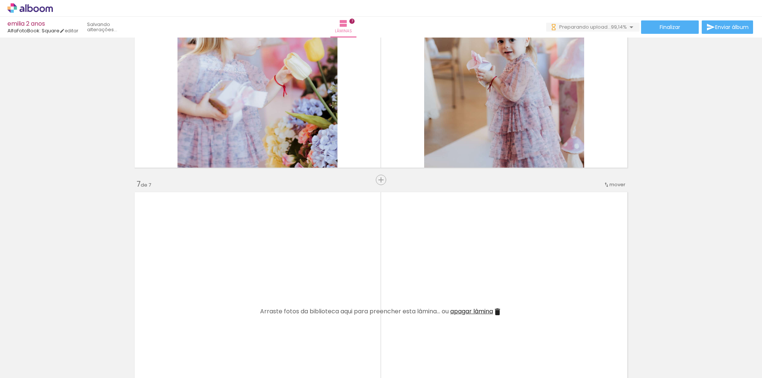
scroll to position [1460, 0]
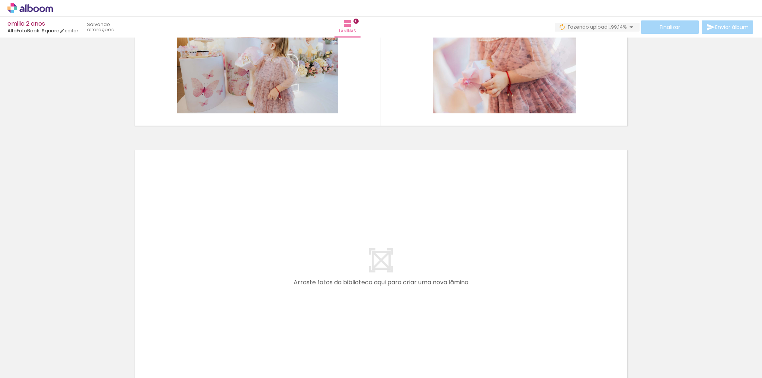
scroll to position [0, 811]
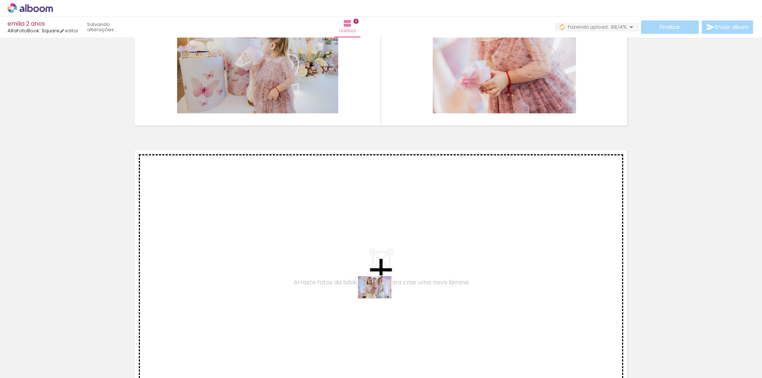
drag, startPoint x: 391, startPoint y: 363, endPoint x: 380, endPoint y: 299, distance: 65.7
click at [380, 299] on quentale-workspace at bounding box center [381, 189] width 762 height 378
